Goal: Task Accomplishment & Management: Manage account settings

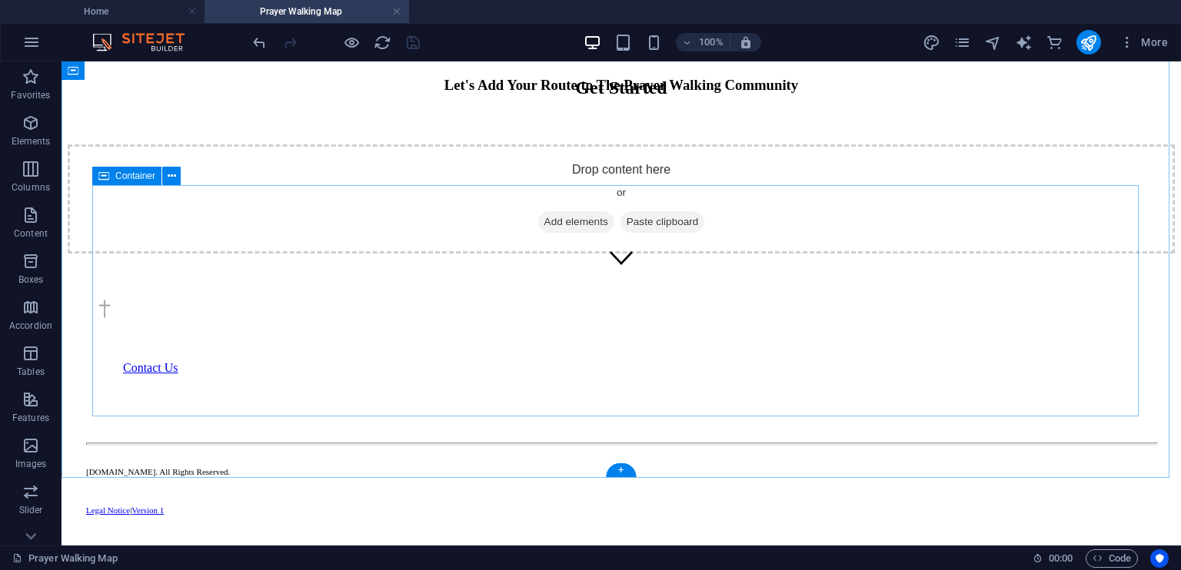
click at [552, 233] on span "Add elements" at bounding box center [576, 222] width 76 height 22
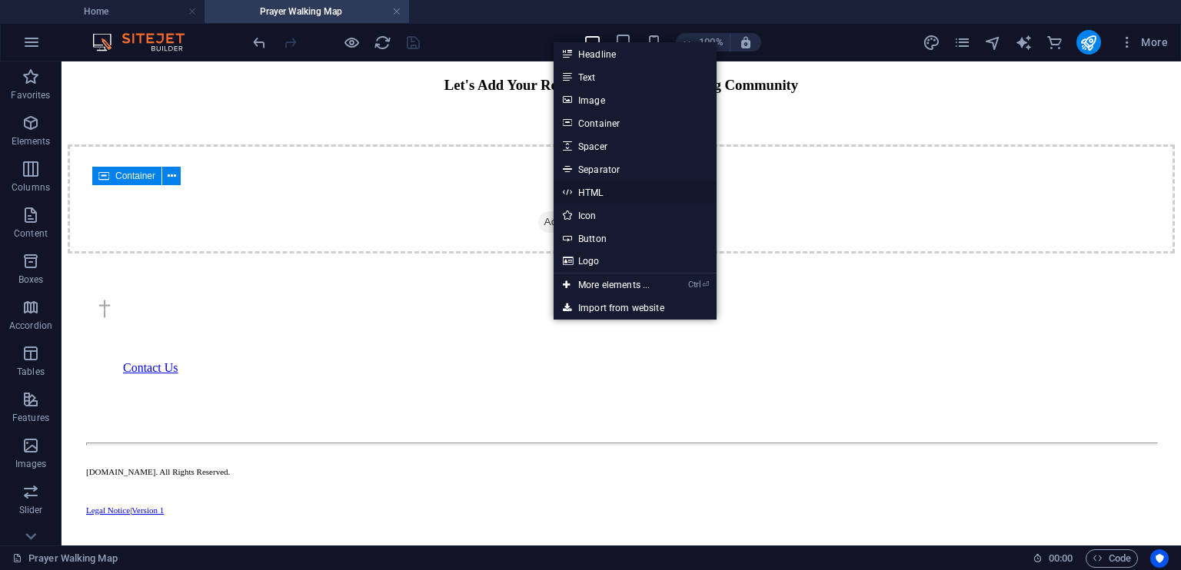
click at [595, 188] on link "HTML" at bounding box center [635, 192] width 163 height 23
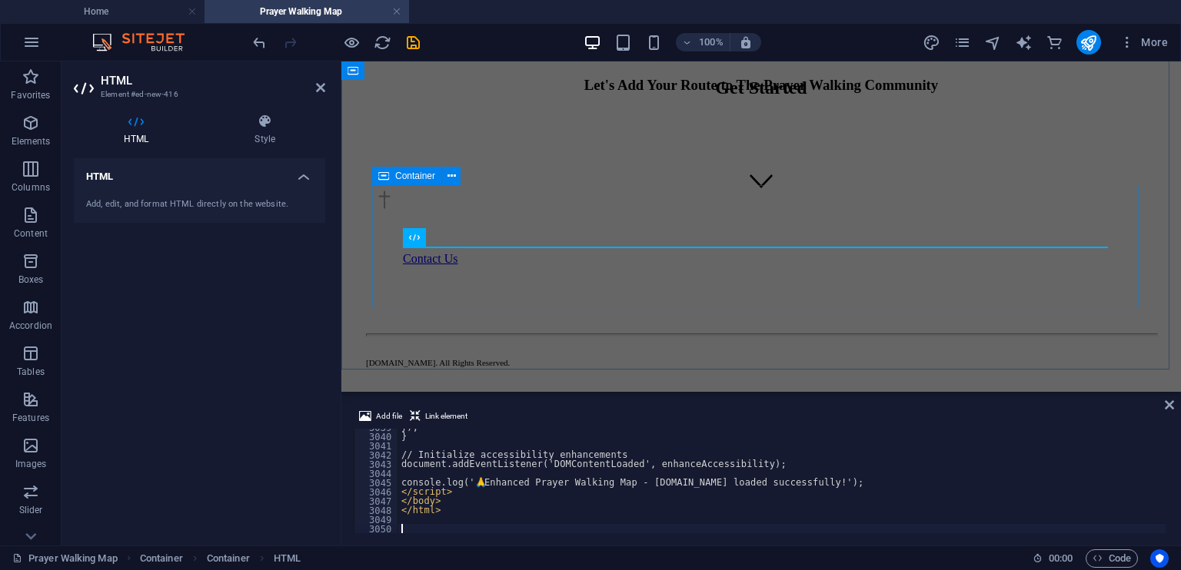
scroll to position [25091, 0]
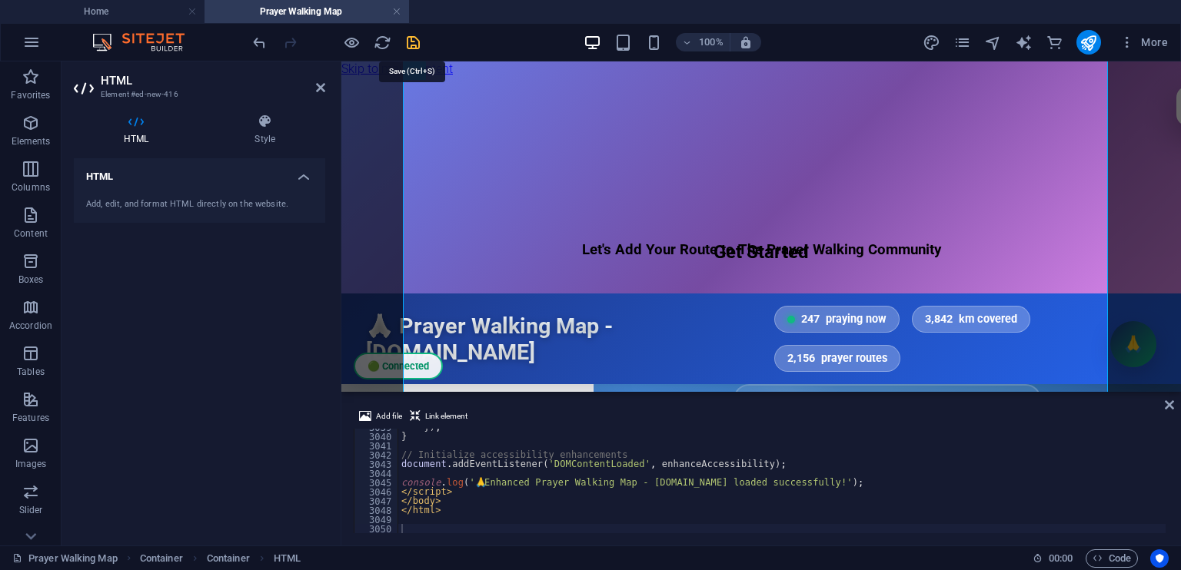
click at [409, 42] on icon "save" at bounding box center [413, 43] width 18 height 18
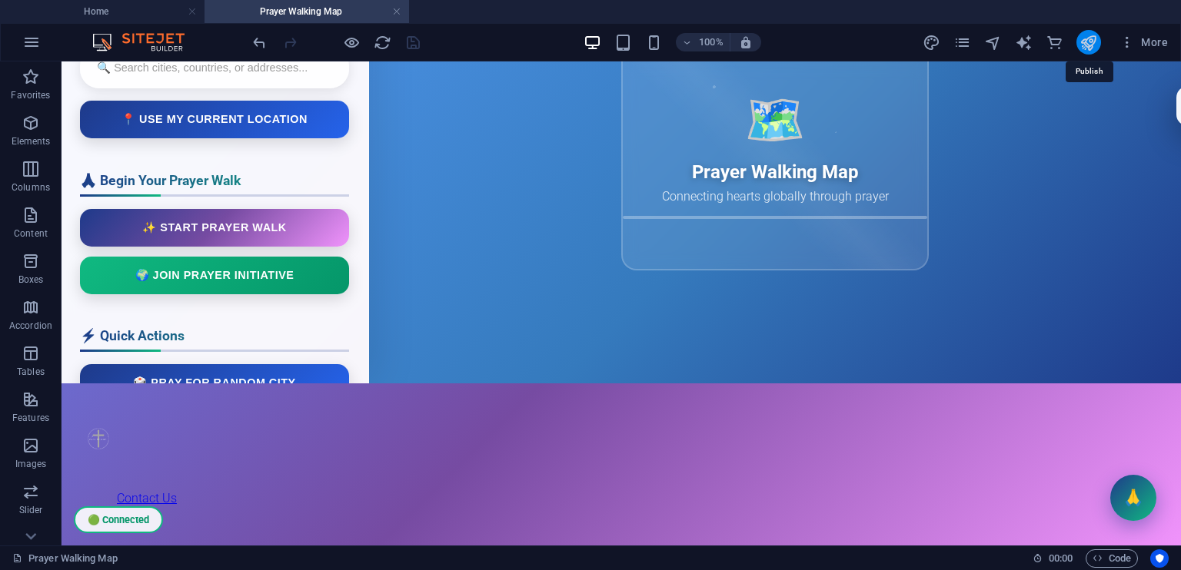
click at [1085, 39] on icon "publish" at bounding box center [1088, 43] width 18 height 18
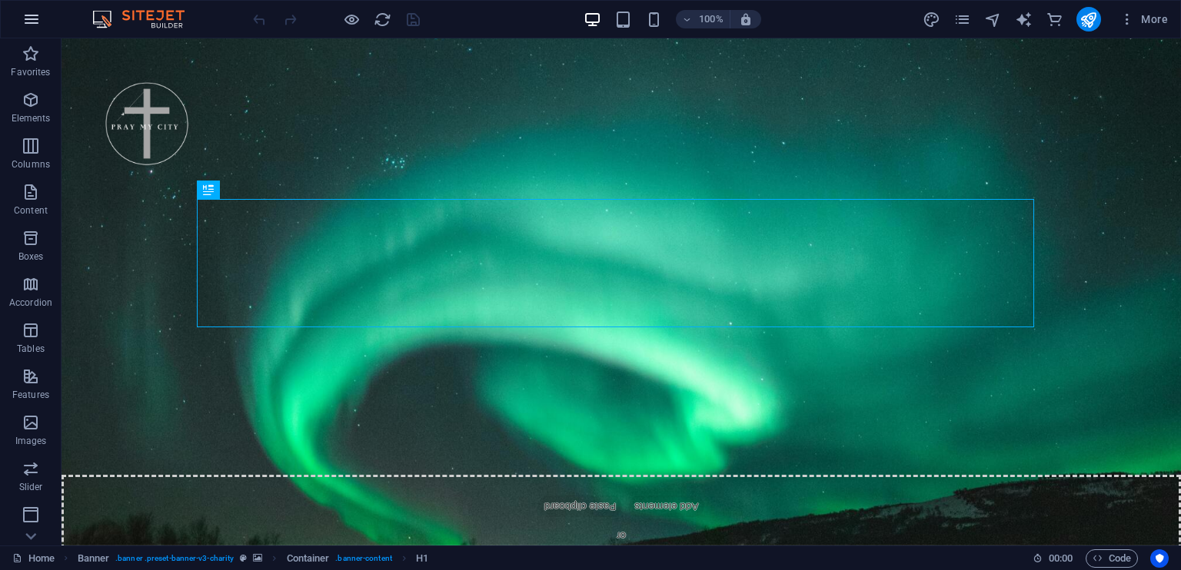
click at [34, 15] on icon "button" at bounding box center [31, 19] width 18 height 18
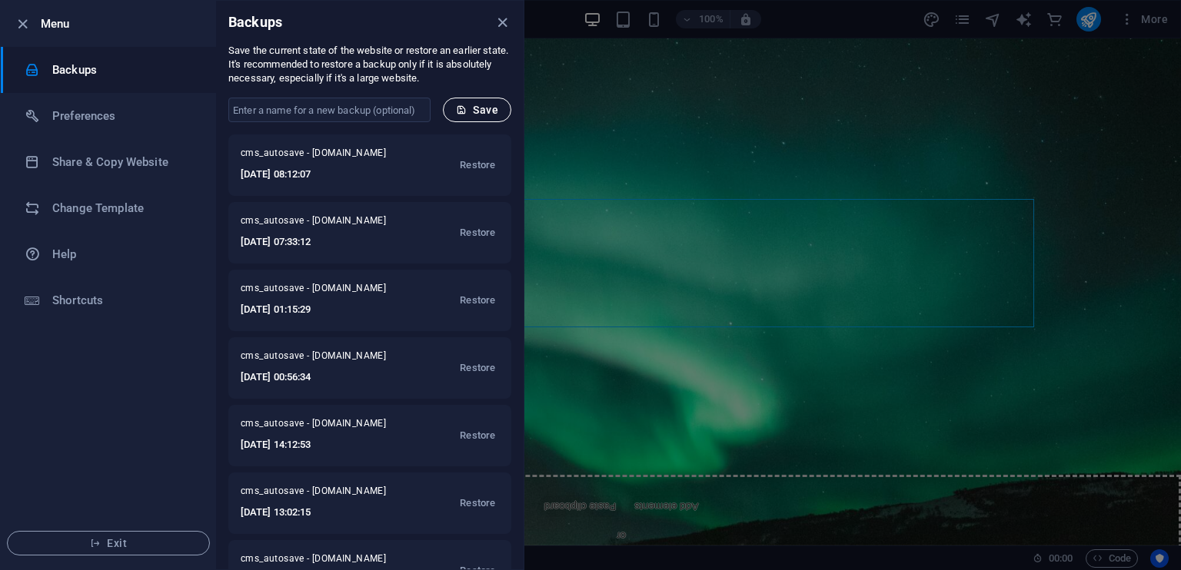
click at [0, 0] on icon "close" at bounding box center [0, 0] width 0 height 0
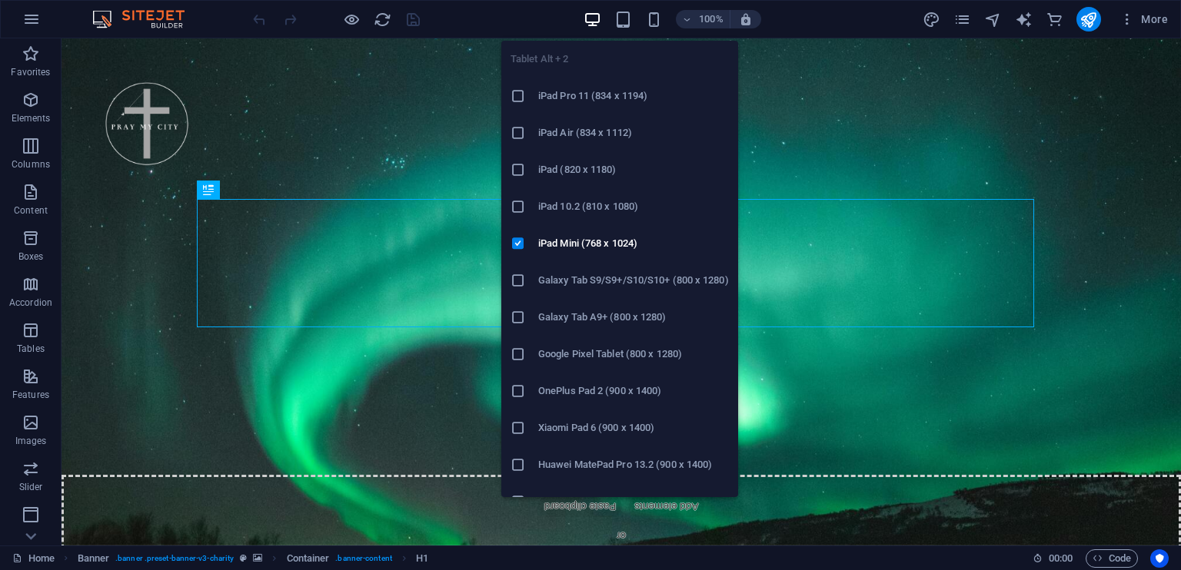
click at [0, 0] on icon "button" at bounding box center [0, 0] width 0 height 0
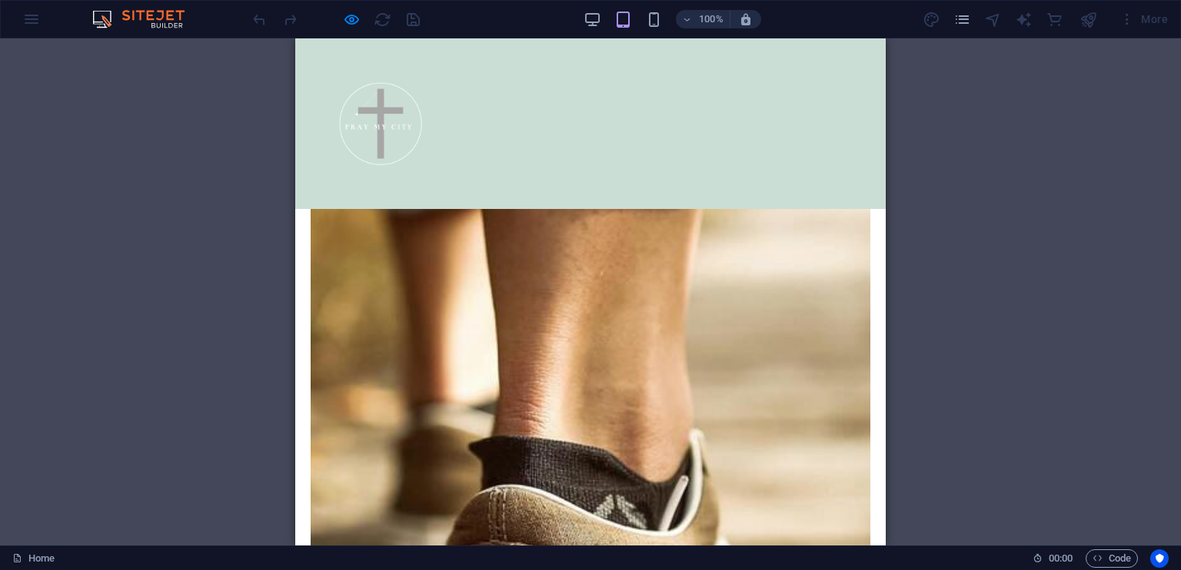
scroll to position [4877, 0]
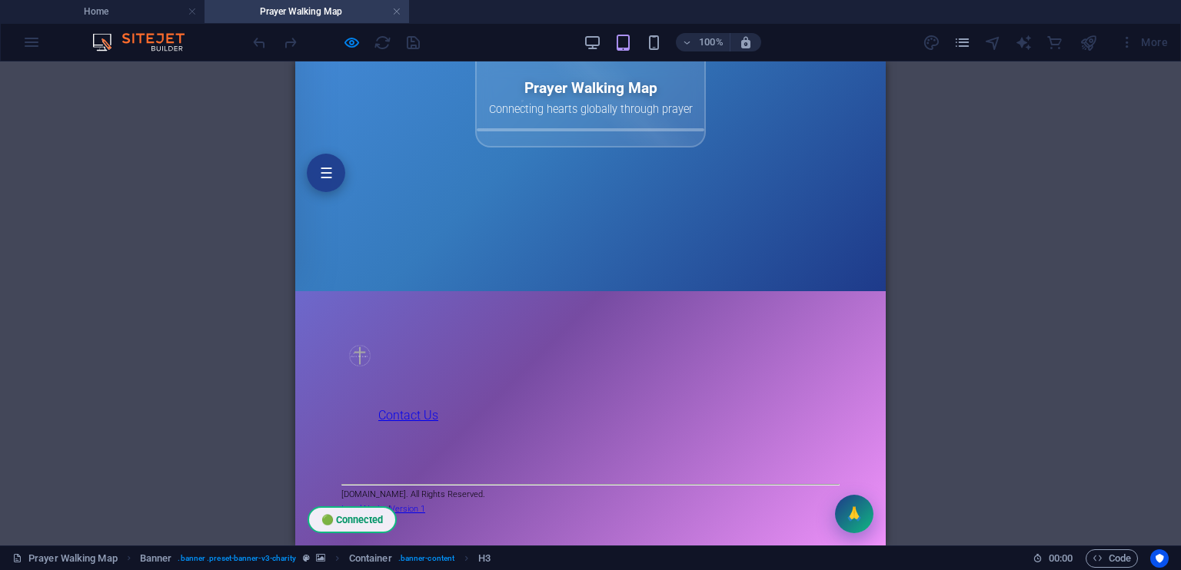
scroll to position [687, 0]
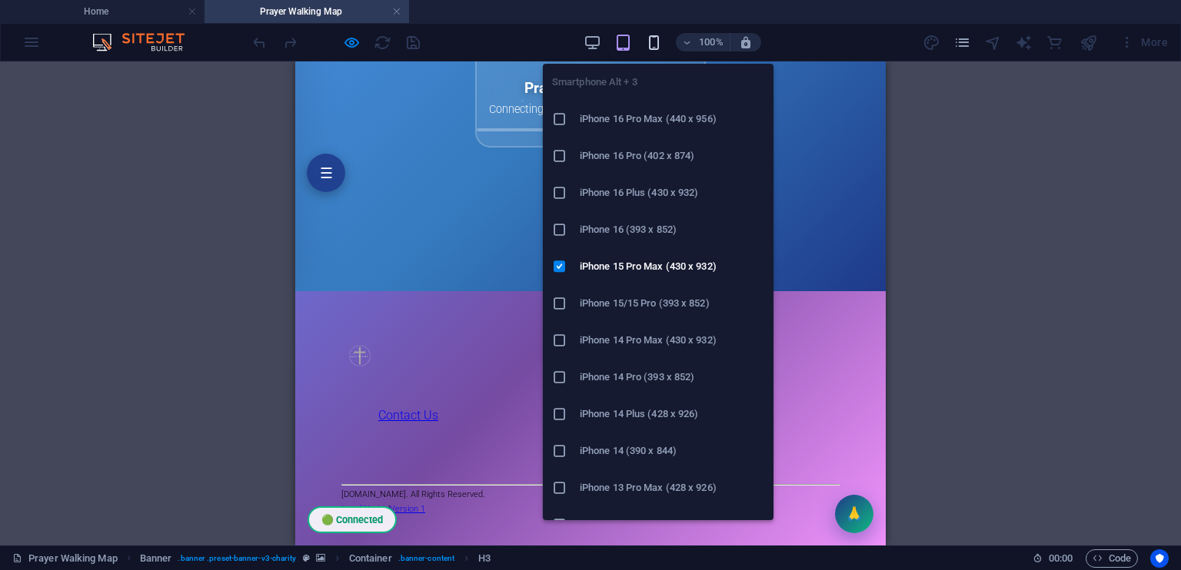
click at [658, 38] on icon "button" at bounding box center [654, 43] width 18 height 18
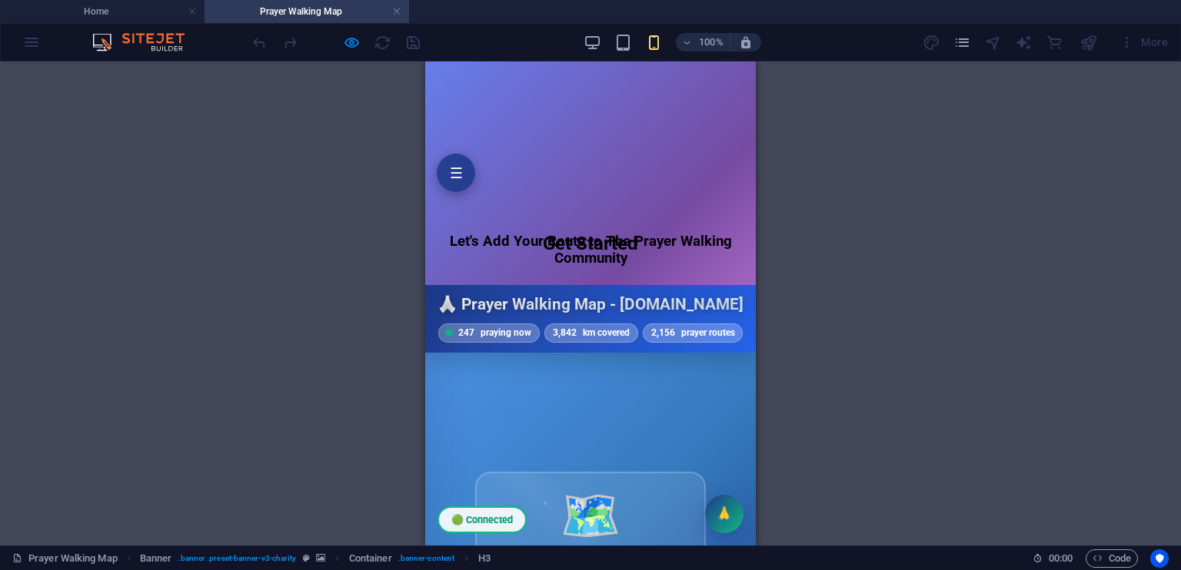
scroll to position [44, 0]
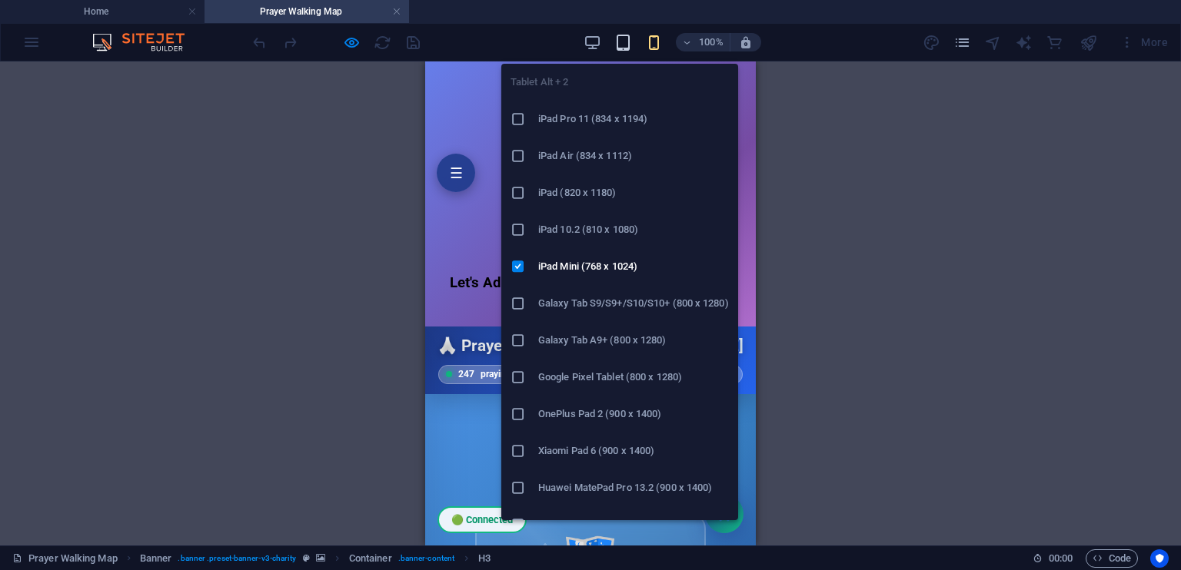
click at [627, 40] on icon "button" at bounding box center [623, 43] width 18 height 18
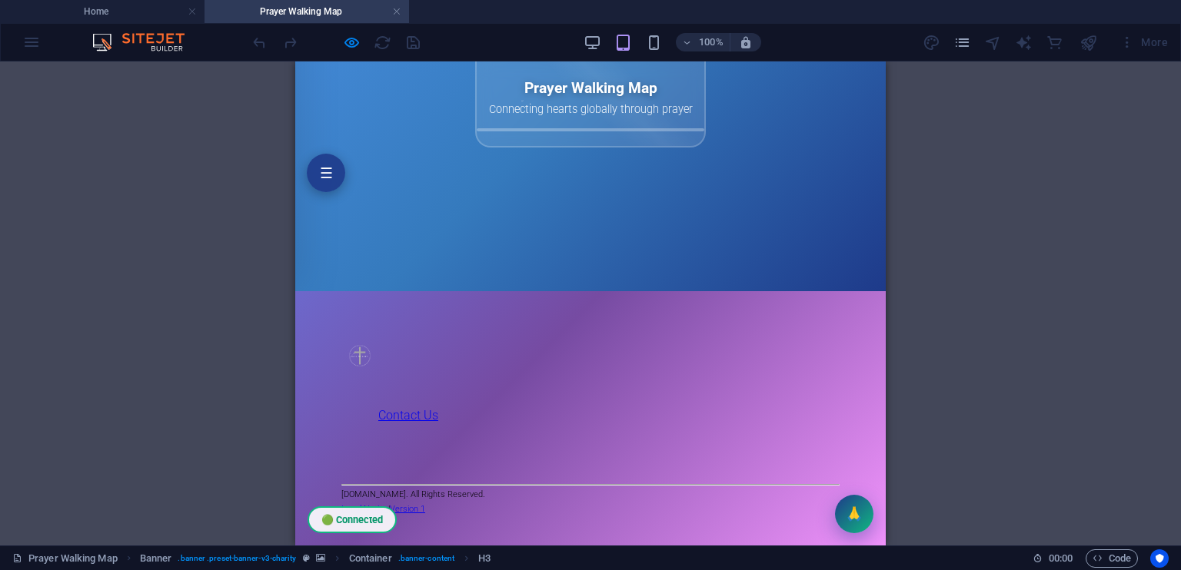
scroll to position [776, 0]
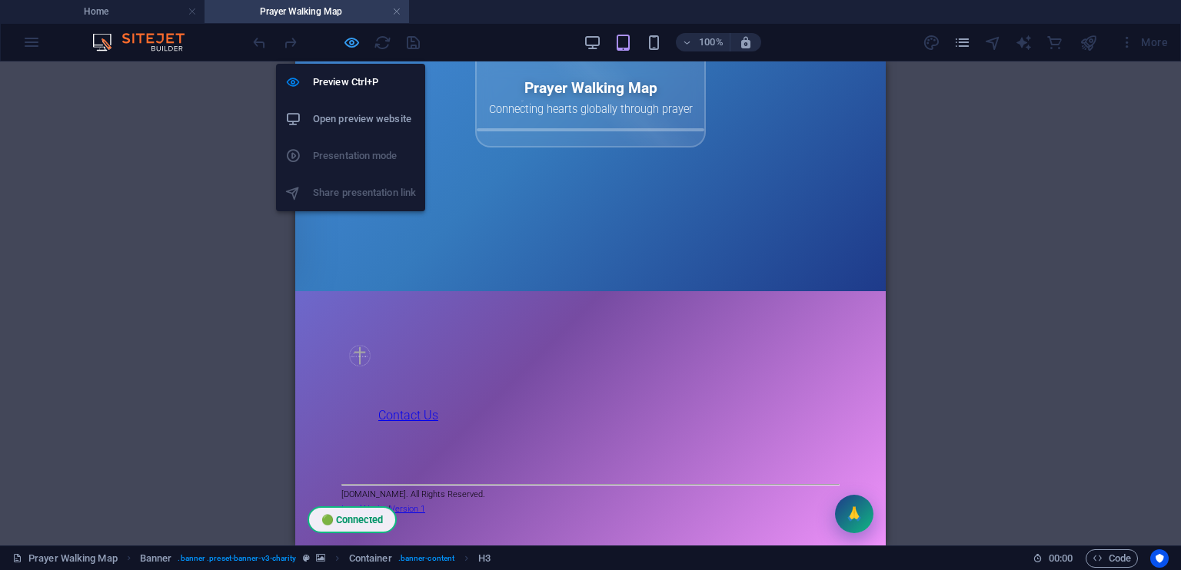
click at [347, 39] on icon "button" at bounding box center [352, 43] width 18 height 18
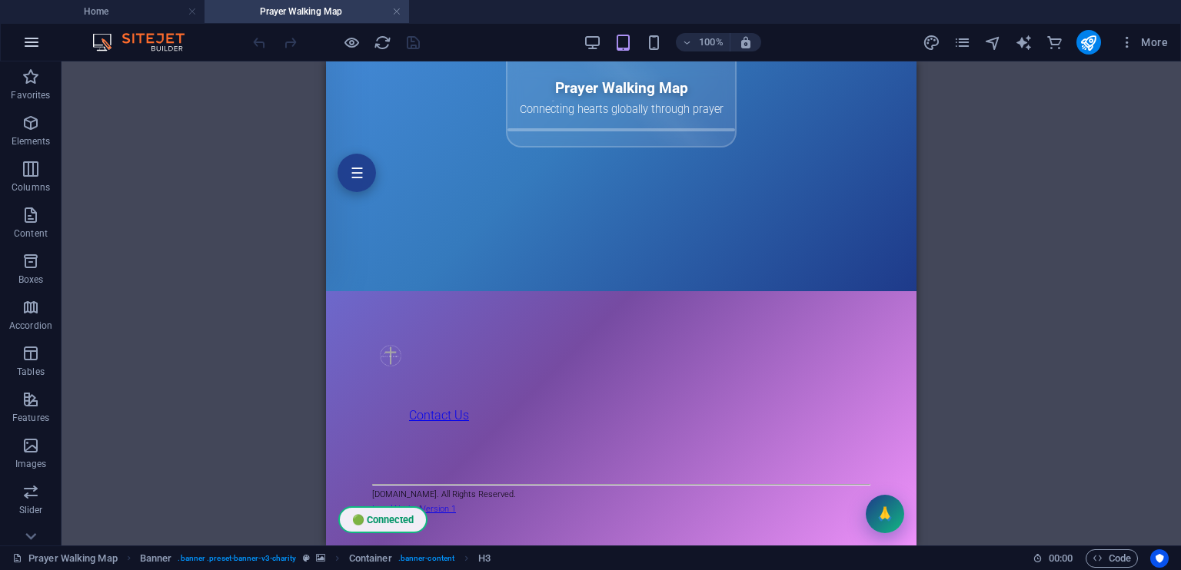
click at [38, 35] on icon "button" at bounding box center [31, 42] width 18 height 18
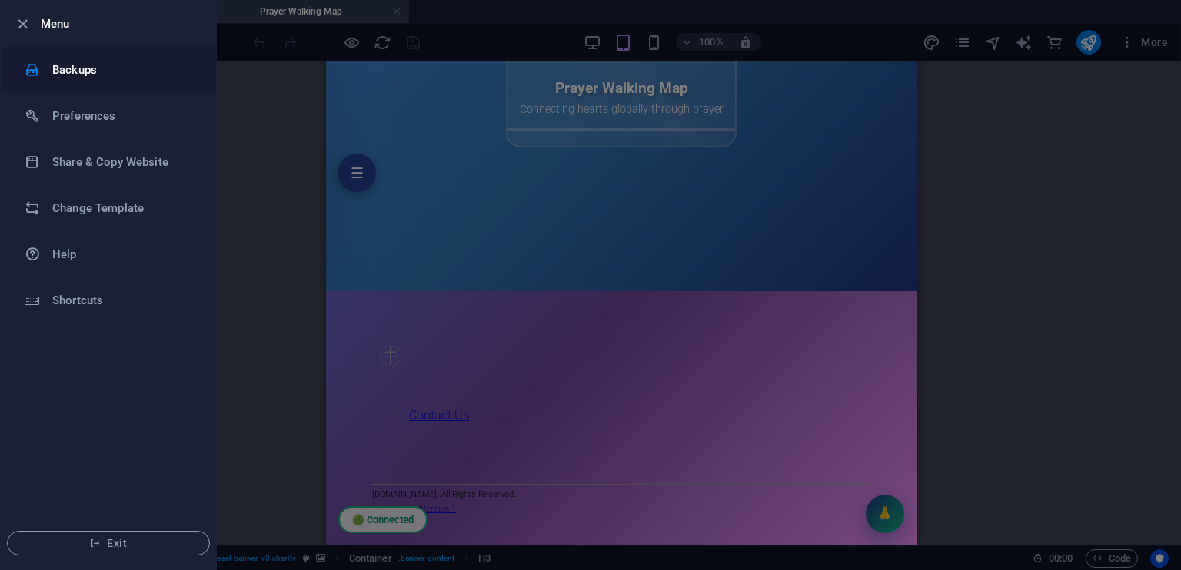
click at [65, 65] on h6 "Backups" at bounding box center [123, 70] width 142 height 18
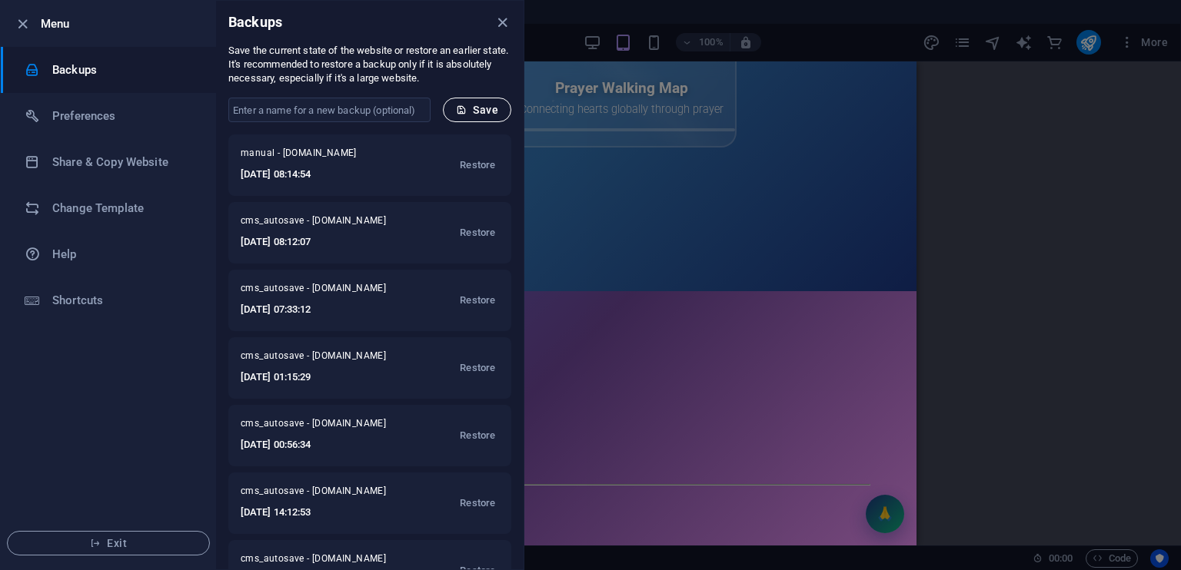
click at [483, 113] on span "Save" at bounding box center [477, 110] width 42 height 12
click at [24, 25] on icon "button" at bounding box center [23, 24] width 18 height 18
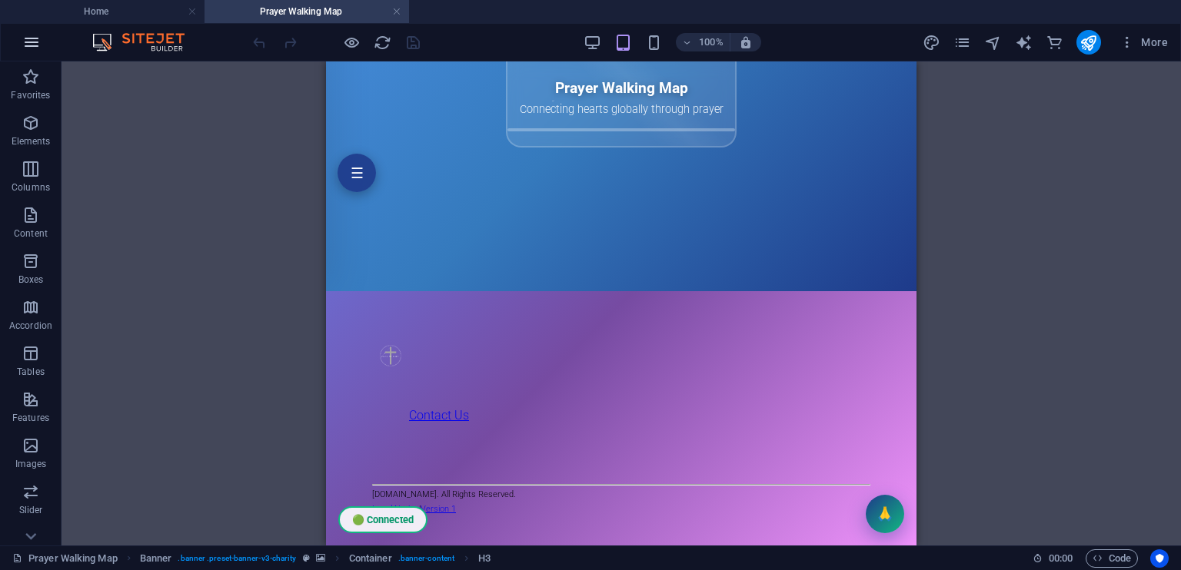
click at [28, 39] on icon "button" at bounding box center [31, 42] width 18 height 18
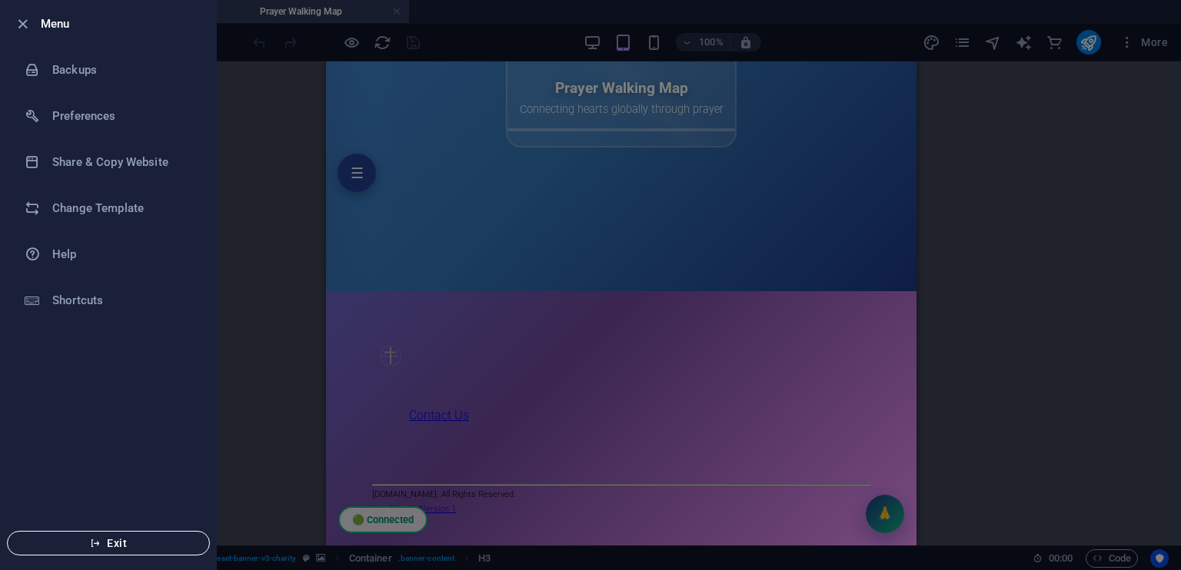
click at [132, 544] on span "Exit" at bounding box center [108, 543] width 177 height 12
